Goal: Information Seeking & Learning: Learn about a topic

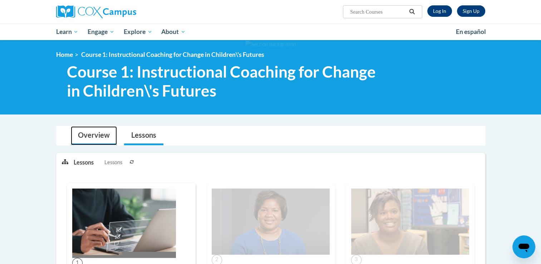
click at [90, 130] on link "Overview" at bounding box center [94, 135] width 46 height 19
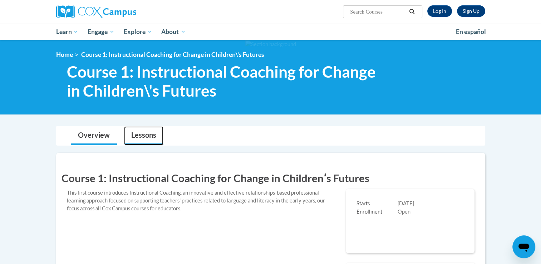
click at [151, 132] on link "Lessons" at bounding box center [143, 135] width 39 height 19
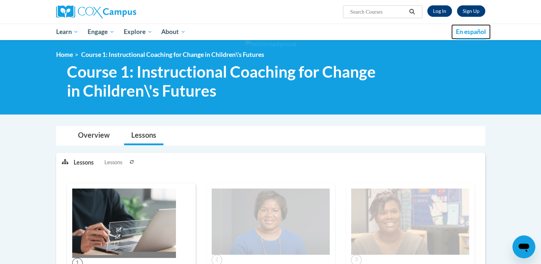
click at [462, 32] on span "En español" at bounding box center [471, 32] width 30 height 8
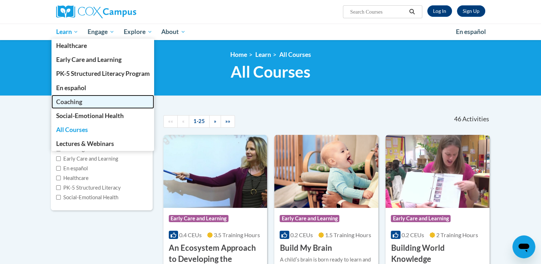
click at [90, 101] on link "Coaching" at bounding box center [103, 102] width 103 height 14
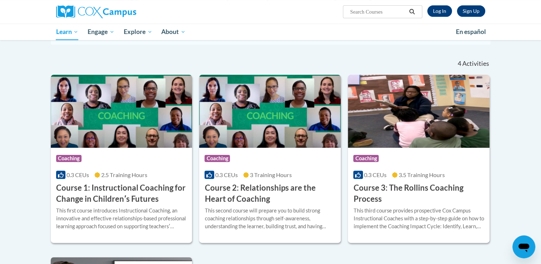
scroll to position [169, 0]
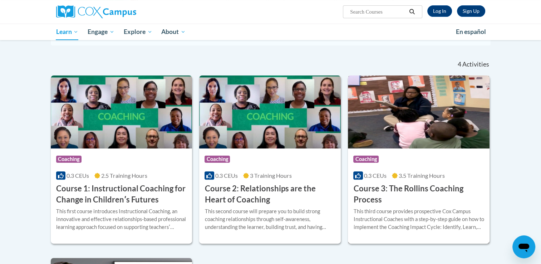
click at [381, 190] on h3 "Course 3: The Rollins Coaching Process" at bounding box center [419, 194] width 131 height 22
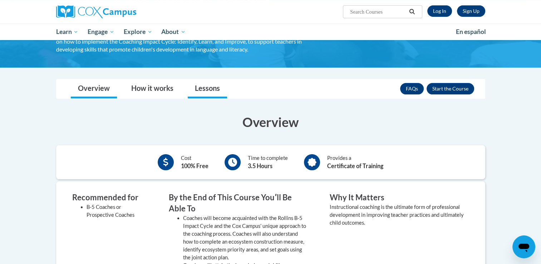
scroll to position [73, 0]
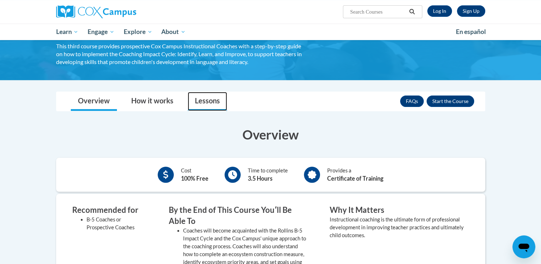
click at [212, 106] on link "Lessons" at bounding box center [207, 101] width 39 height 19
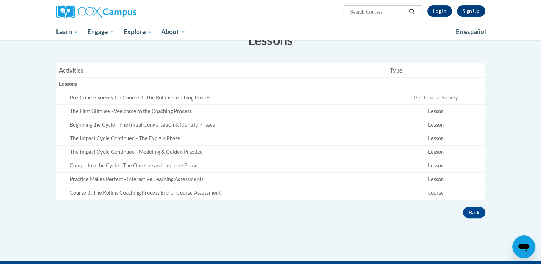
scroll to position [167, 0]
click at [475, 211] on button "Back" at bounding box center [474, 212] width 22 height 11
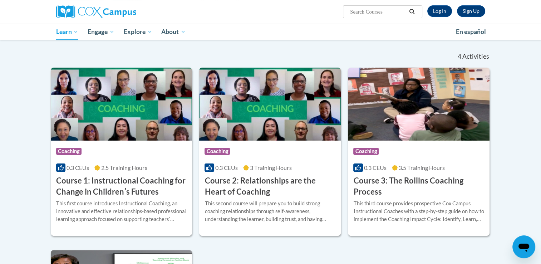
scroll to position [164, 0]
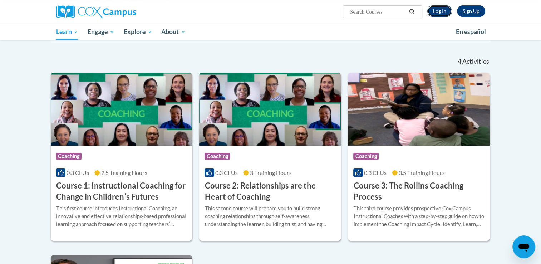
click at [444, 12] on link "Log In" at bounding box center [440, 10] width 25 height 11
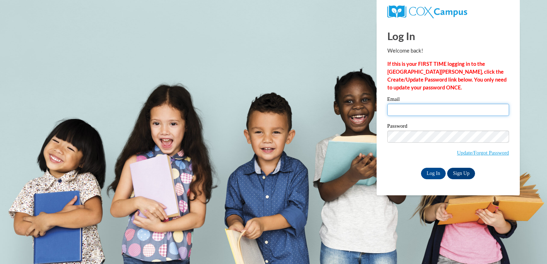
click at [411, 111] on input "Email" at bounding box center [448, 110] width 122 height 12
click at [428, 107] on input "[EMAIL_ADDRESS][DOMAIN_NAME]" at bounding box center [448, 110] width 122 height 12
type input "[EMAIL_ADDRESS][DOMAIN_NAME]"
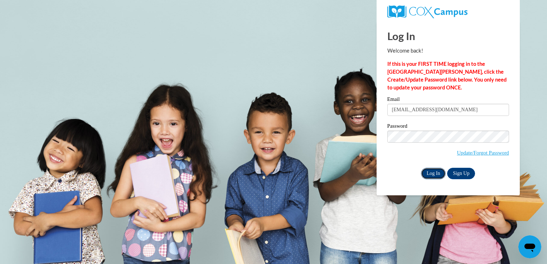
click at [429, 175] on input "Log In" at bounding box center [433, 173] width 25 height 11
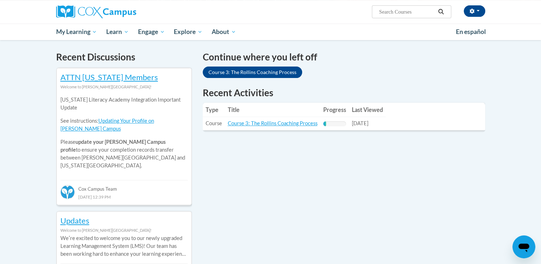
scroll to position [213, 0]
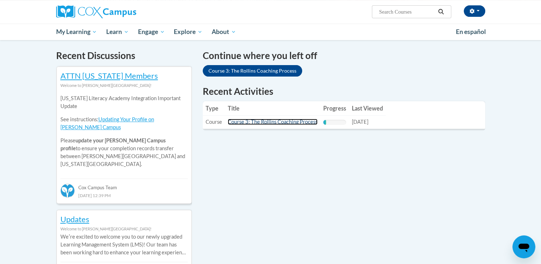
click at [263, 122] on link "Course 3: The Rollins Coaching Process" at bounding box center [273, 122] width 90 height 6
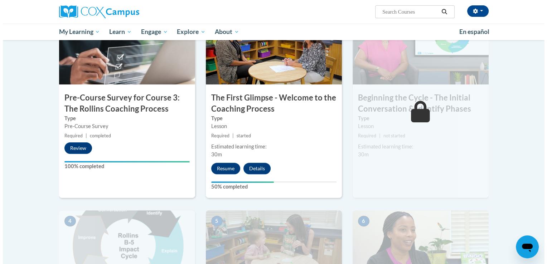
scroll to position [185, 0]
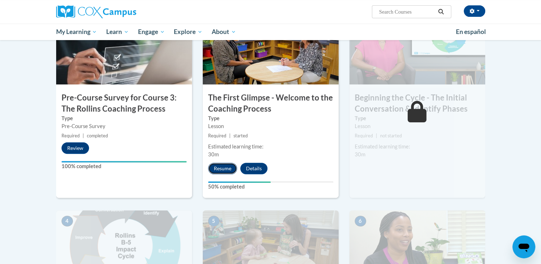
click at [220, 169] on button "Resume" at bounding box center [222, 168] width 29 height 11
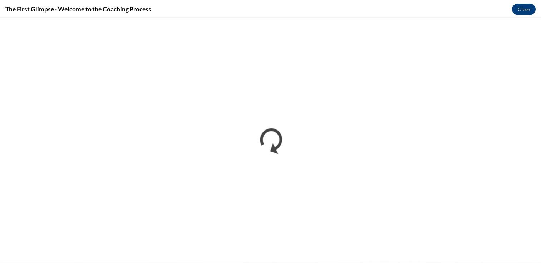
scroll to position [0, 0]
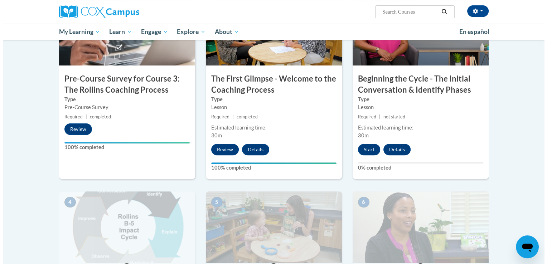
scroll to position [180, 0]
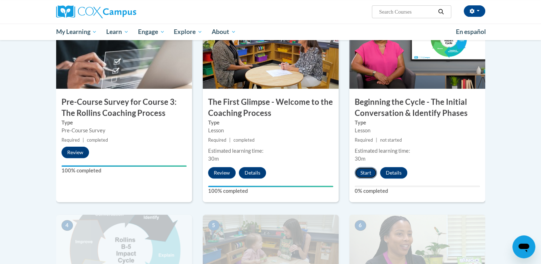
click at [365, 170] on button "Start" at bounding box center [366, 172] width 22 height 11
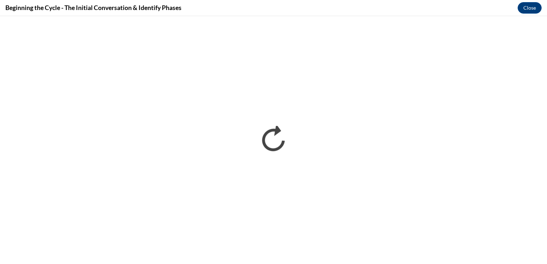
scroll to position [0, 0]
